Goal: Information Seeking & Learning: Learn about a topic

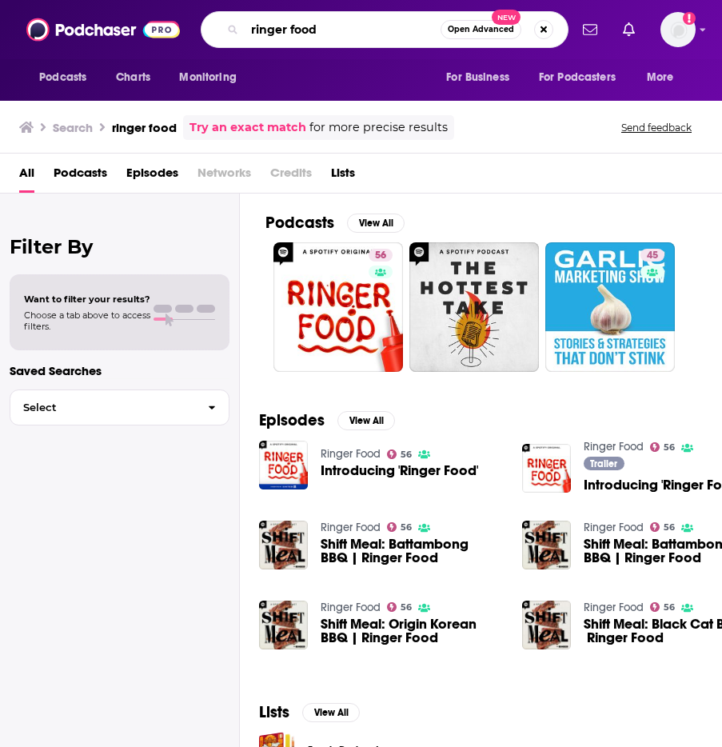
click at [326, 22] on input "ringer food" at bounding box center [343, 30] width 196 height 26
type input "not gonna lie"
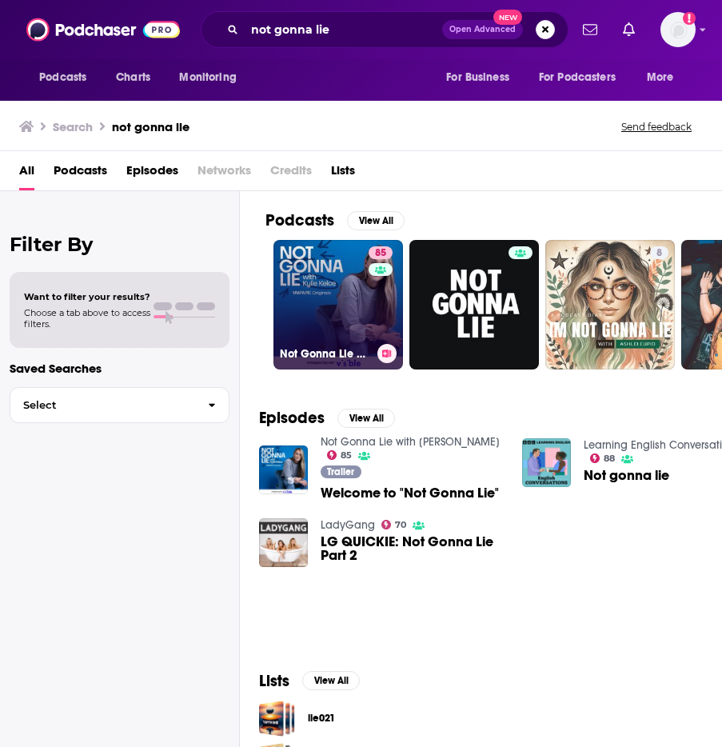
click at [321, 282] on link "85 Not Gonna Lie with [PERSON_NAME]" at bounding box center [339, 305] width 130 height 130
